Goal: Task Accomplishment & Management: Manage account settings

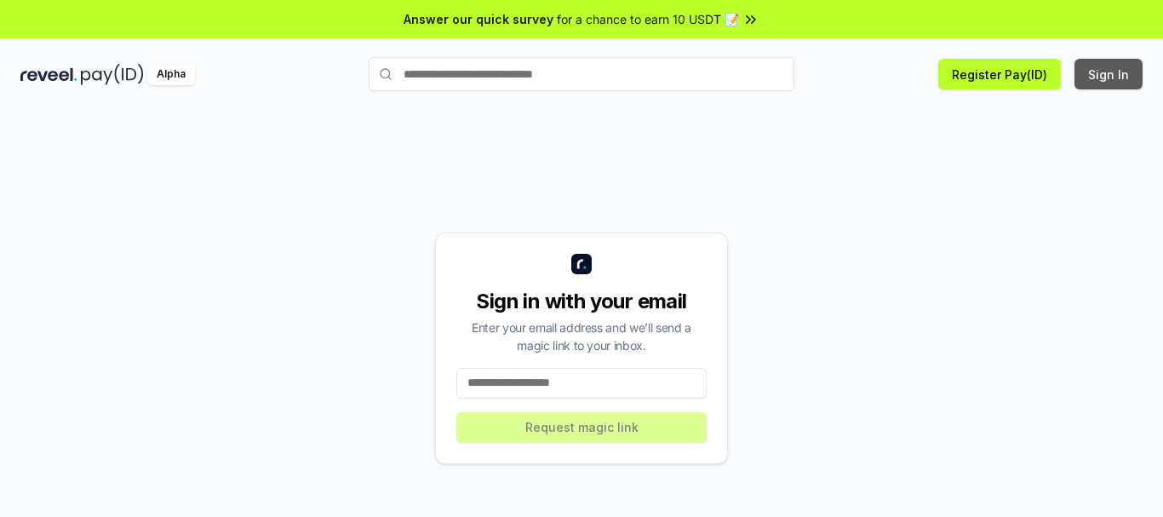
click at [1124, 82] on button "Sign In" at bounding box center [1109, 74] width 68 height 31
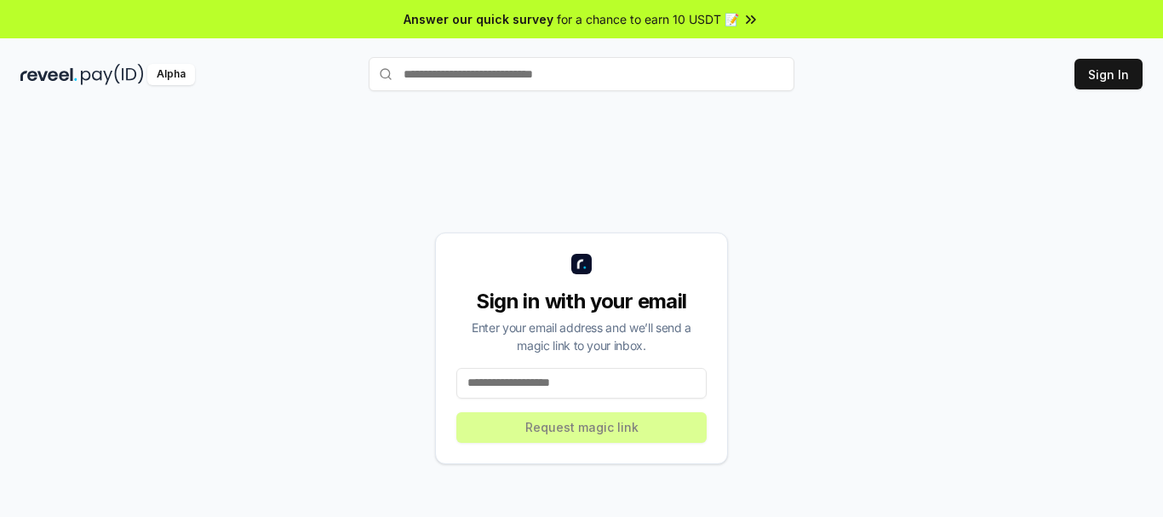
click at [588, 377] on input at bounding box center [581, 383] width 250 height 31
type input "**********"
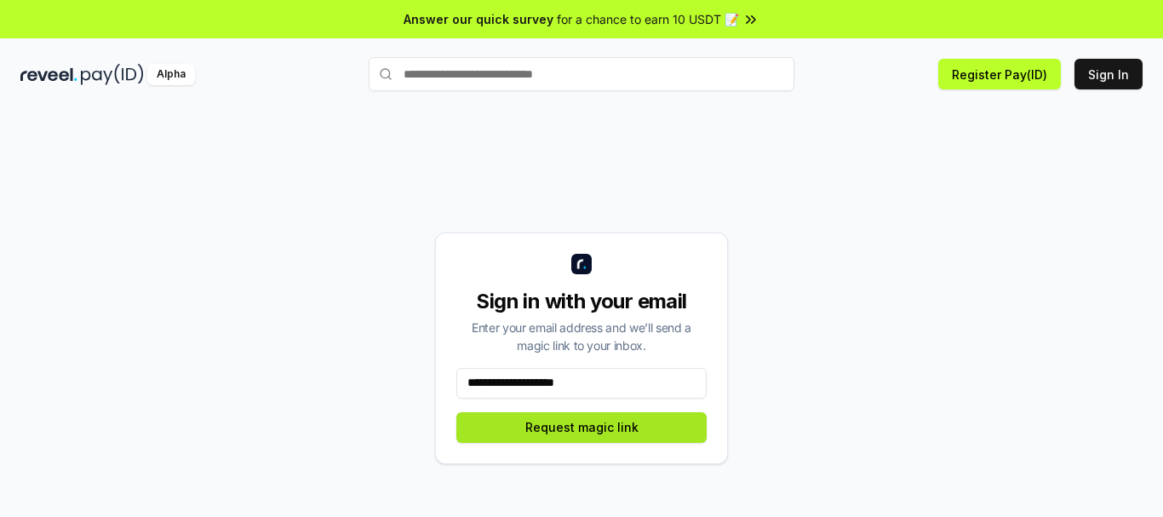
click at [605, 423] on button "Request magic link" at bounding box center [581, 427] width 250 height 31
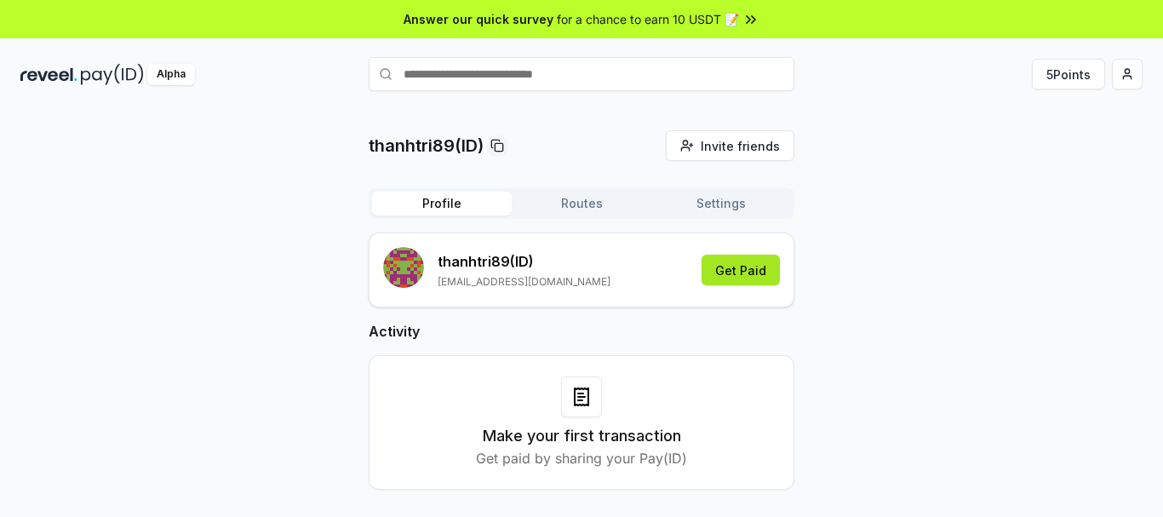
click at [752, 270] on button "Get Paid" at bounding box center [741, 270] width 78 height 31
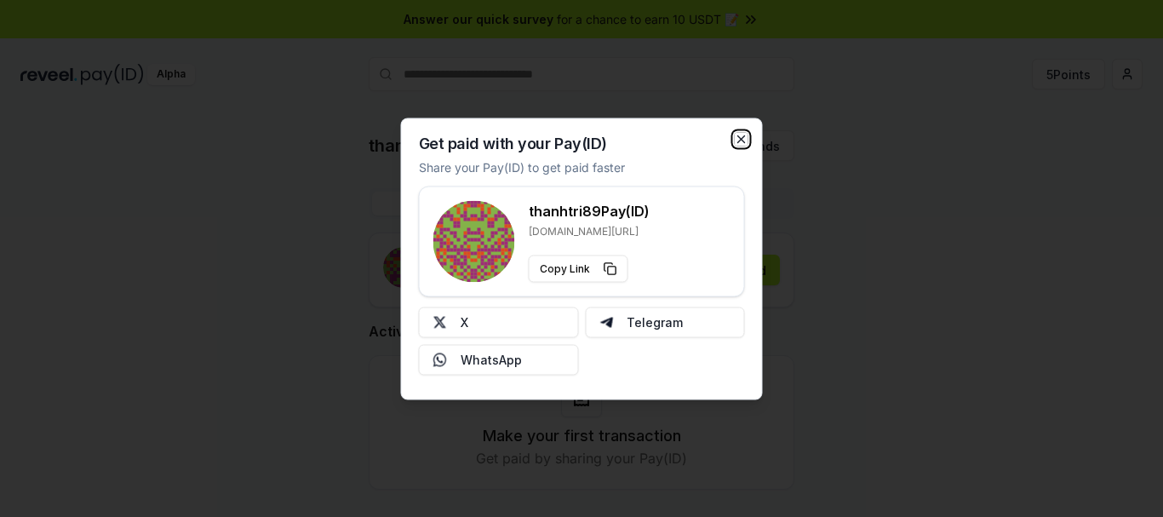
click at [739, 134] on icon "button" at bounding box center [742, 139] width 14 height 14
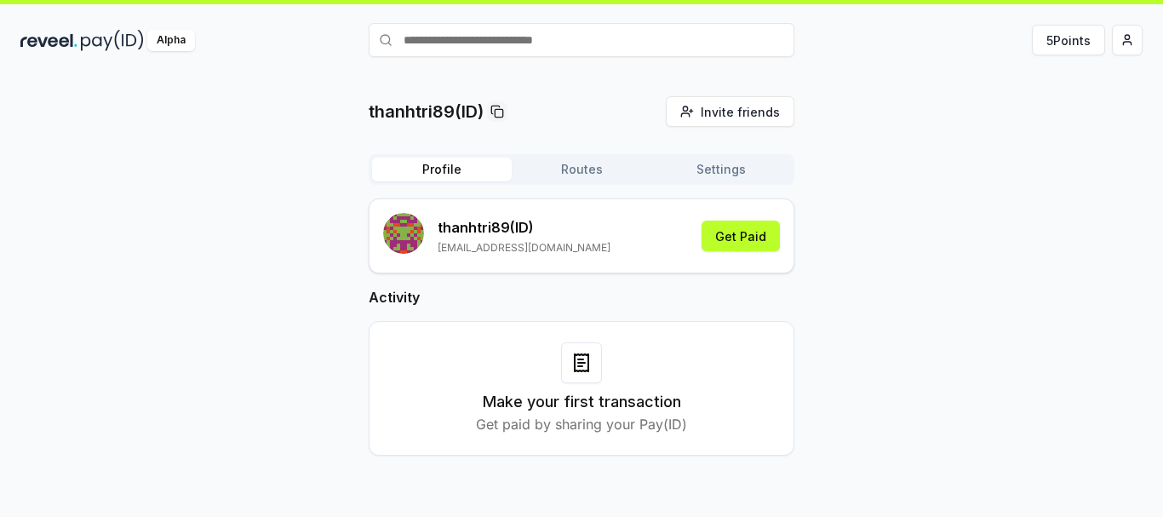
scroll to position [49, 0]
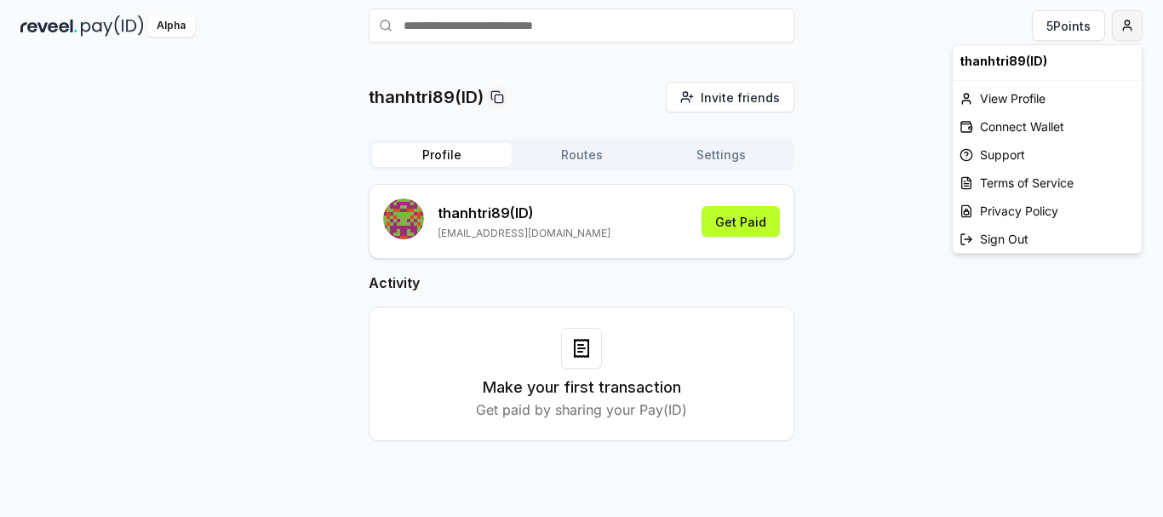
click at [1127, 33] on html "Answer our quick survey for a chance to earn 10 USDT 📝 Alpha 5 Points thanhtri8…" at bounding box center [581, 258] width 1163 height 517
click at [1084, 122] on div "Connect Wallet" at bounding box center [1047, 126] width 189 height 28
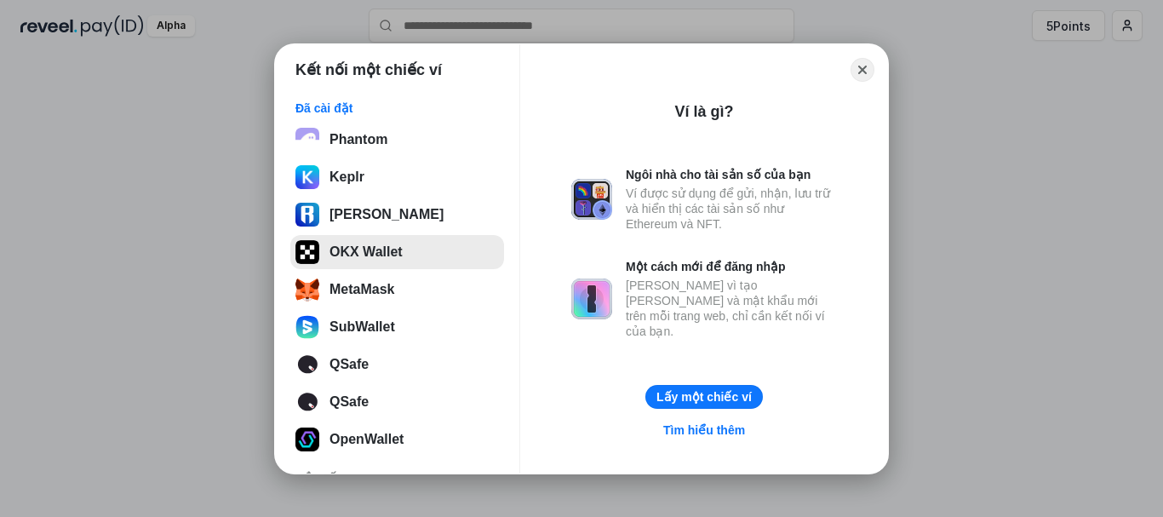
click at [389, 260] on button "OKX Wallet" at bounding box center [397, 252] width 214 height 34
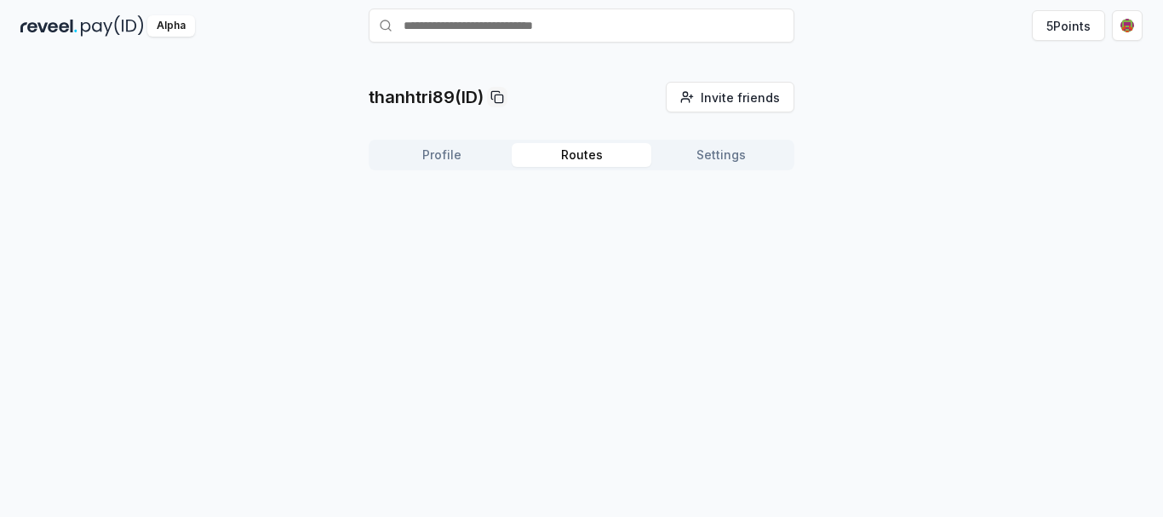
click at [588, 157] on button "Routes" at bounding box center [582, 155] width 140 height 24
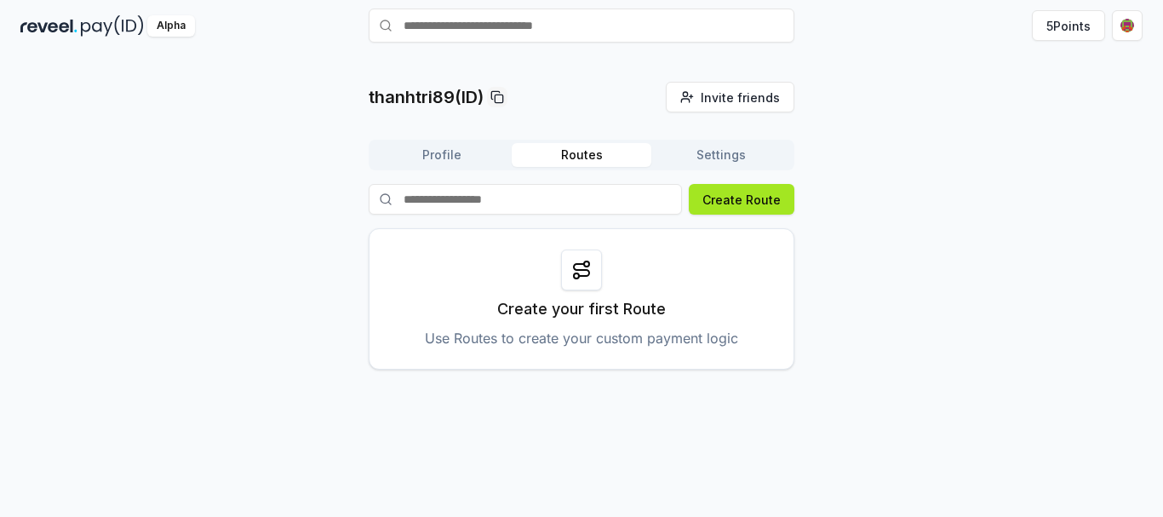
click at [744, 210] on button "Create Route" at bounding box center [742, 199] width 106 height 31
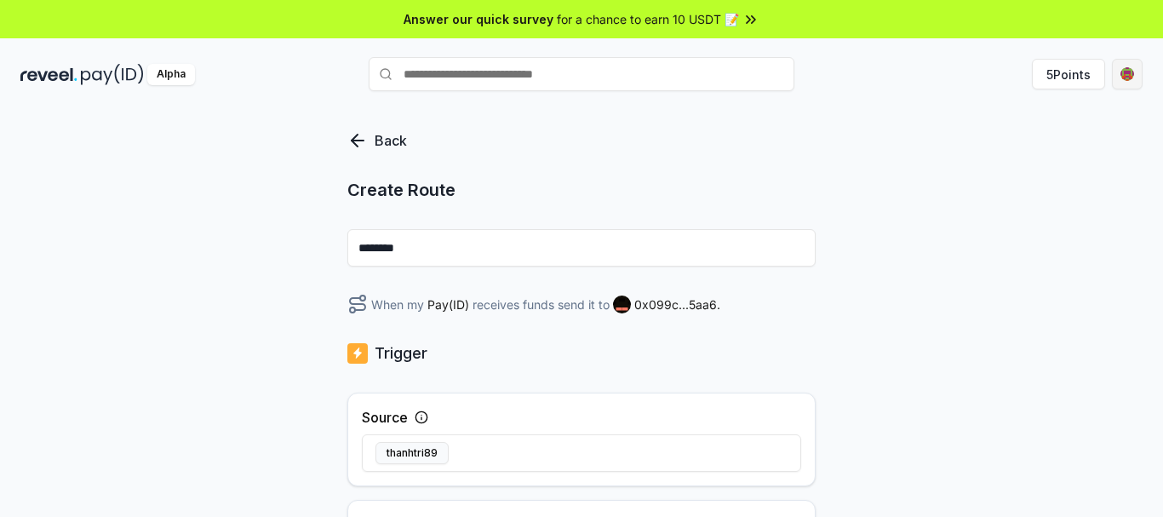
click at [1133, 71] on html "Answer our quick survey for a chance to earn 10 USDT 📝 Alpha 5 Points Back Crea…" at bounding box center [581, 258] width 1163 height 517
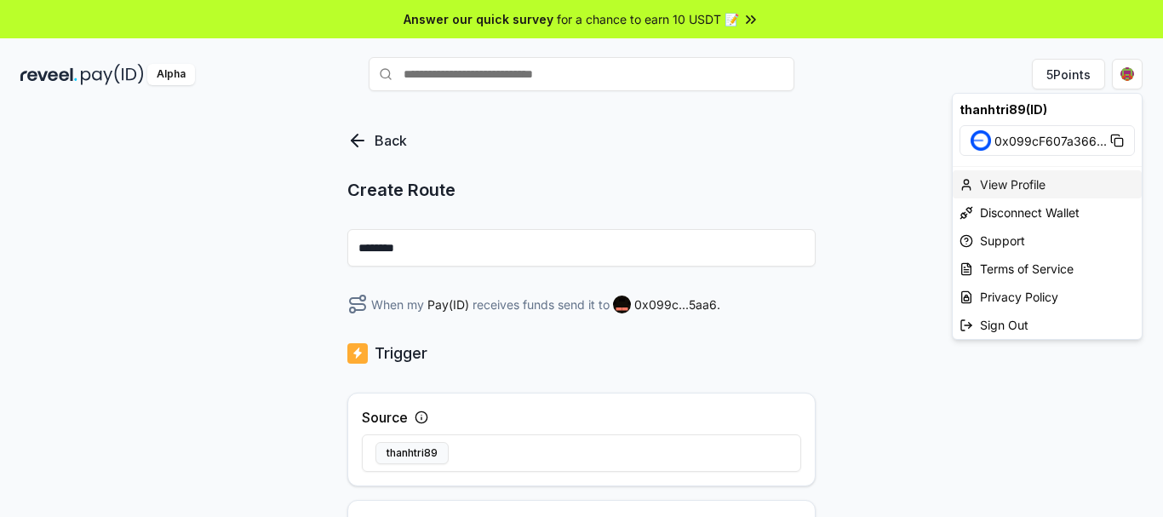
click at [1033, 185] on div "View Profile" at bounding box center [1047, 184] width 189 height 28
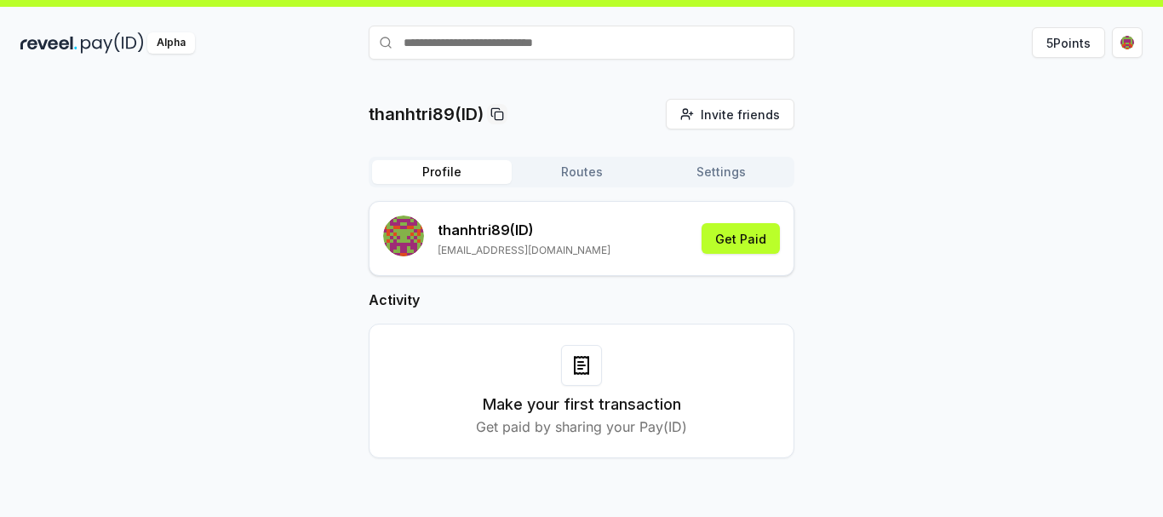
scroll to position [49, 0]
